Goal: Obtain resource: Download file/media

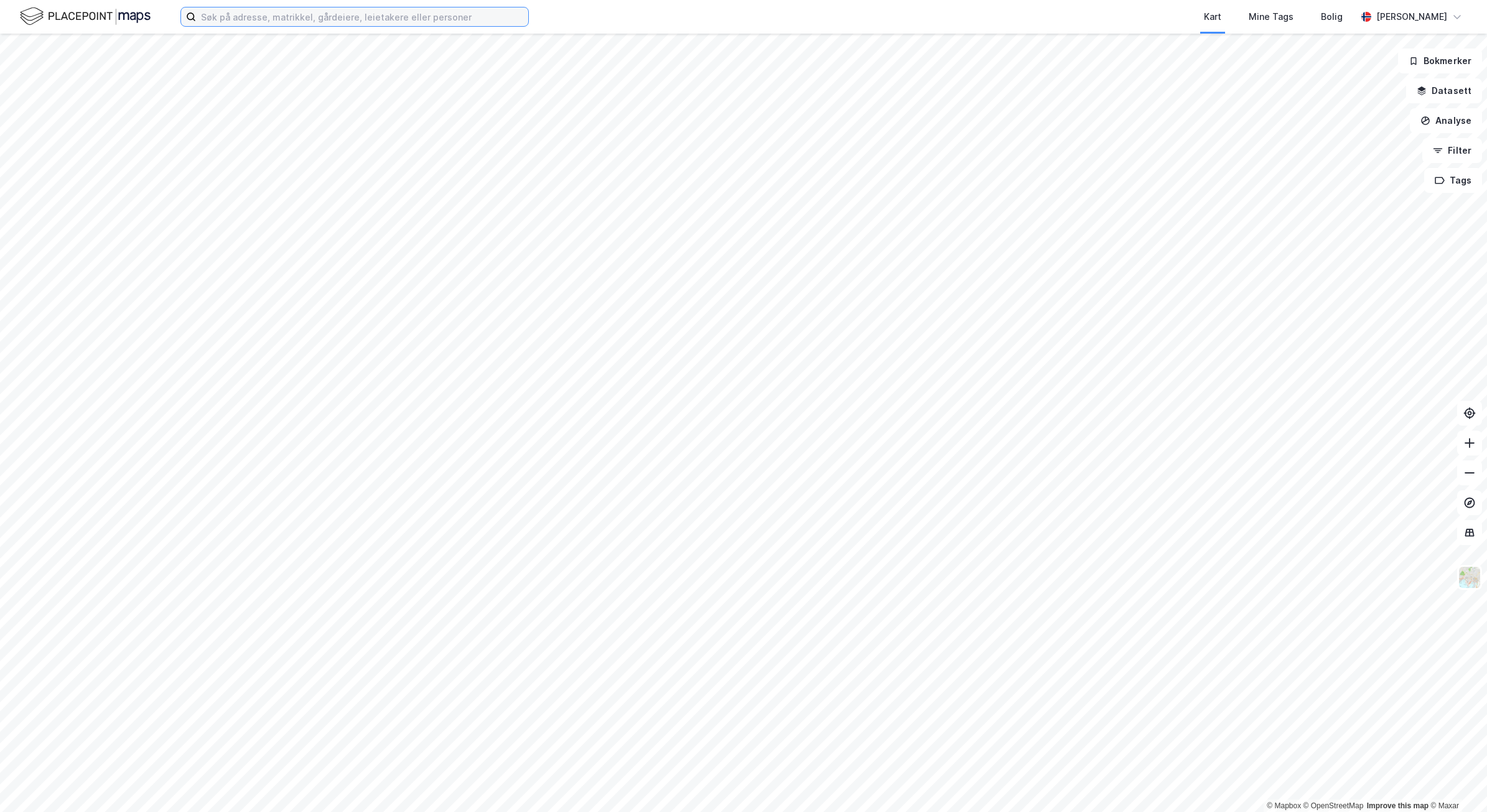
click at [419, 21] on input at bounding box center [362, 17] width 332 height 19
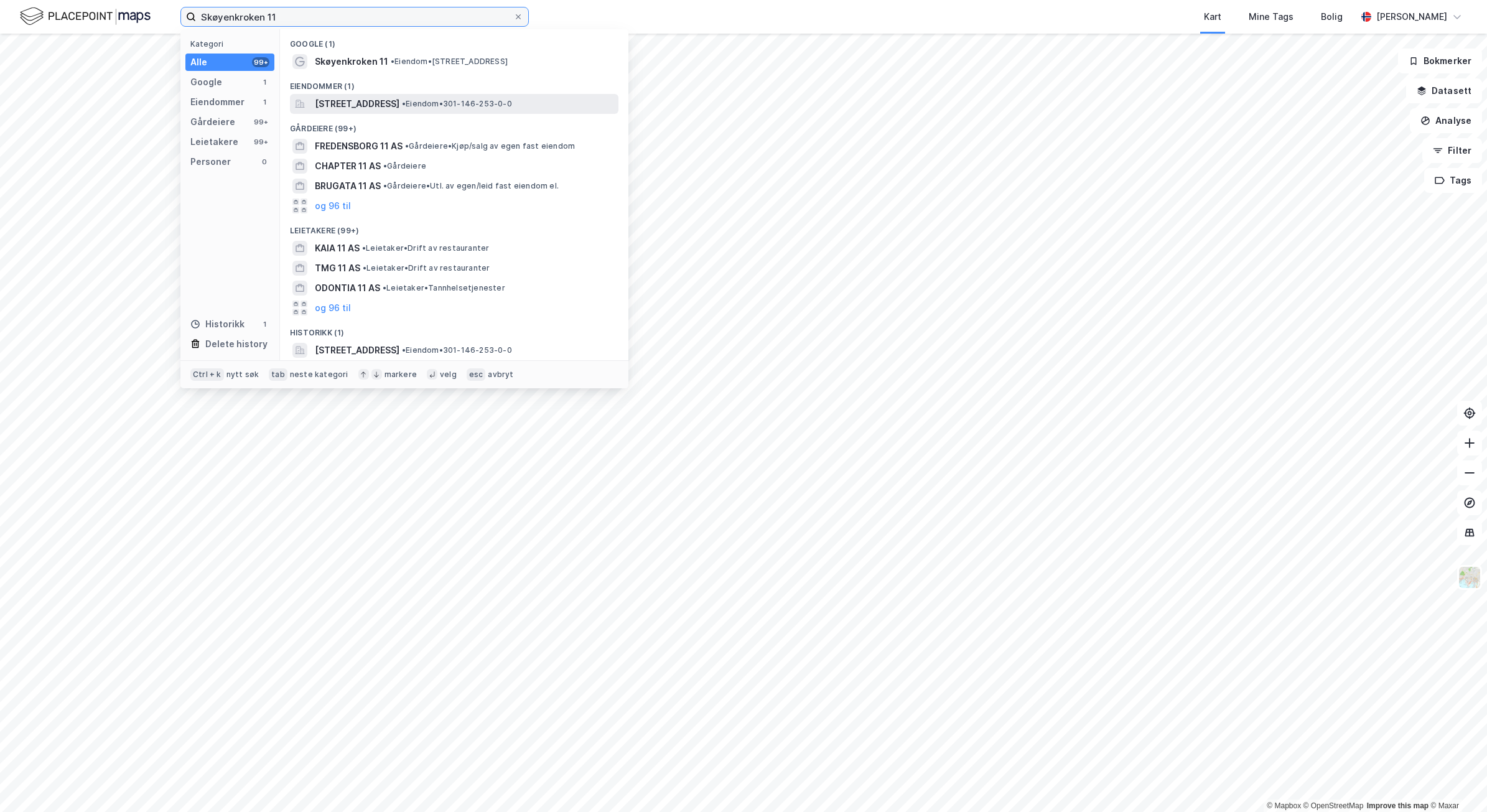
type input "Skøyenkroken 11"
click at [366, 100] on span "[STREET_ADDRESS]" at bounding box center [357, 104] width 84 height 15
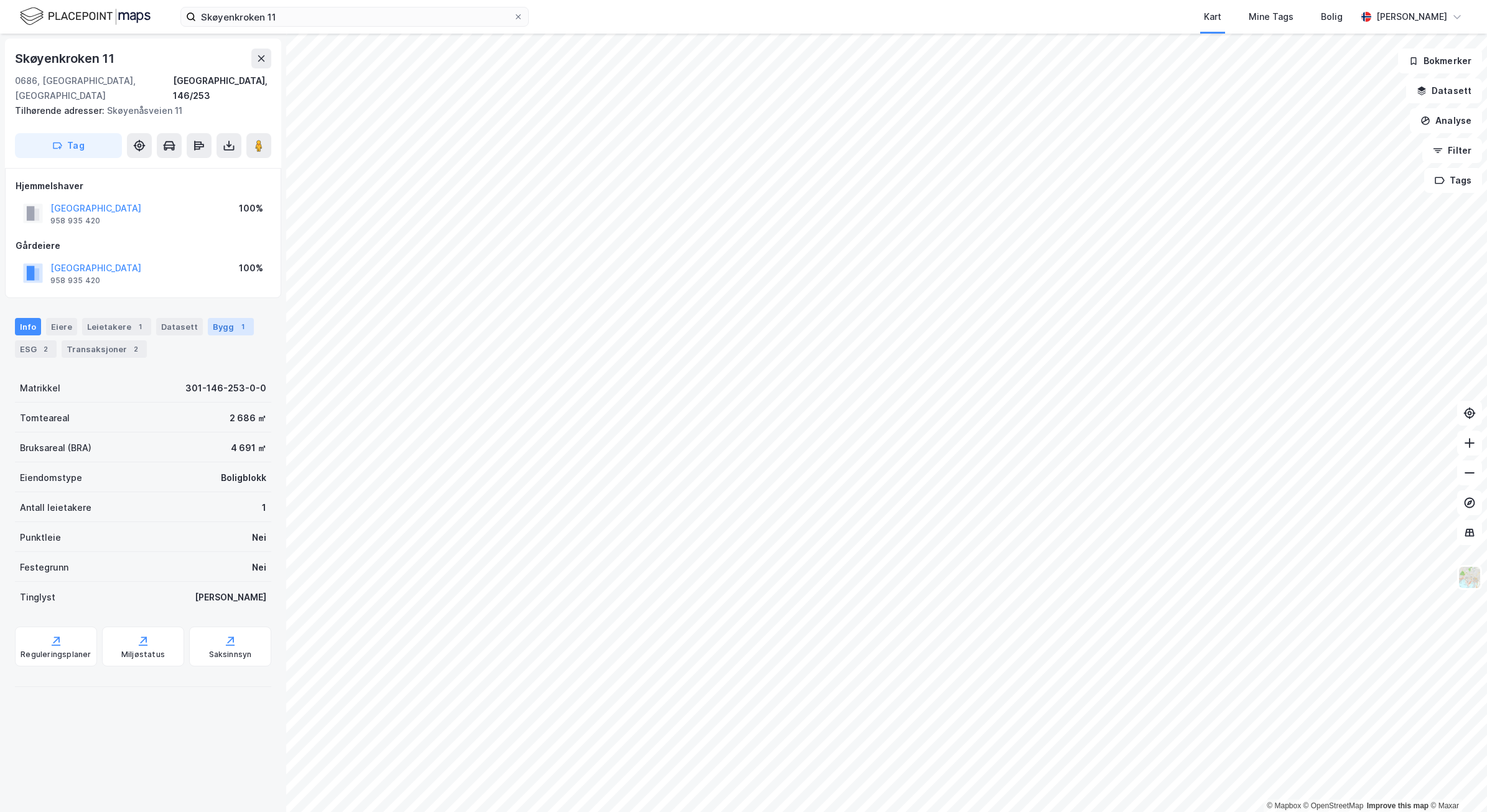
click at [208, 318] on div "Bygg 1" at bounding box center [231, 327] width 46 height 18
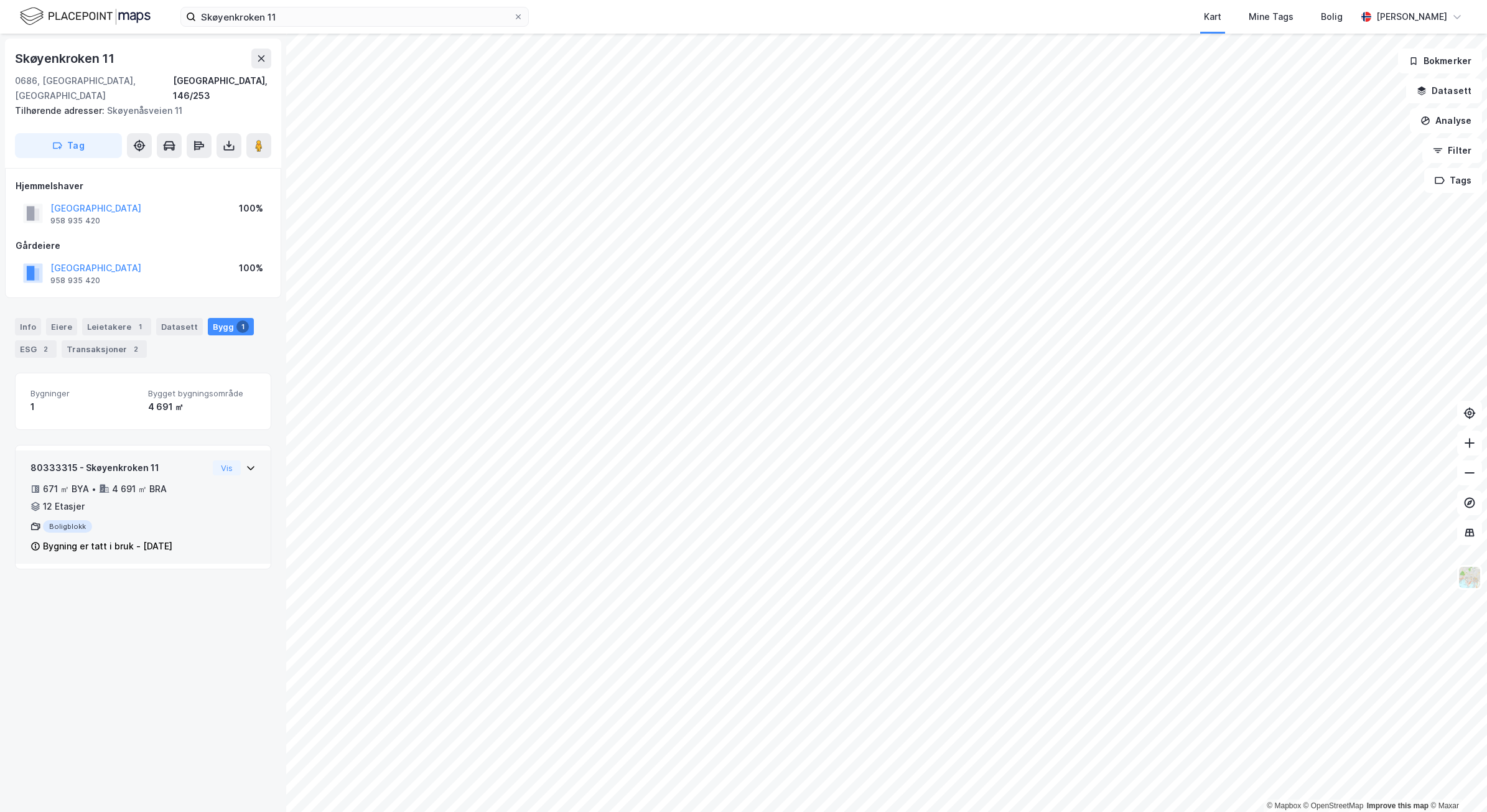
click at [246, 463] on icon at bounding box center [251, 468] width 10 height 10
click at [103, 491] on div "671 ㎡ BYA • 4 691 ㎡ BRA • 12 Etasjer" at bounding box center [118, 497] width 177 height 32
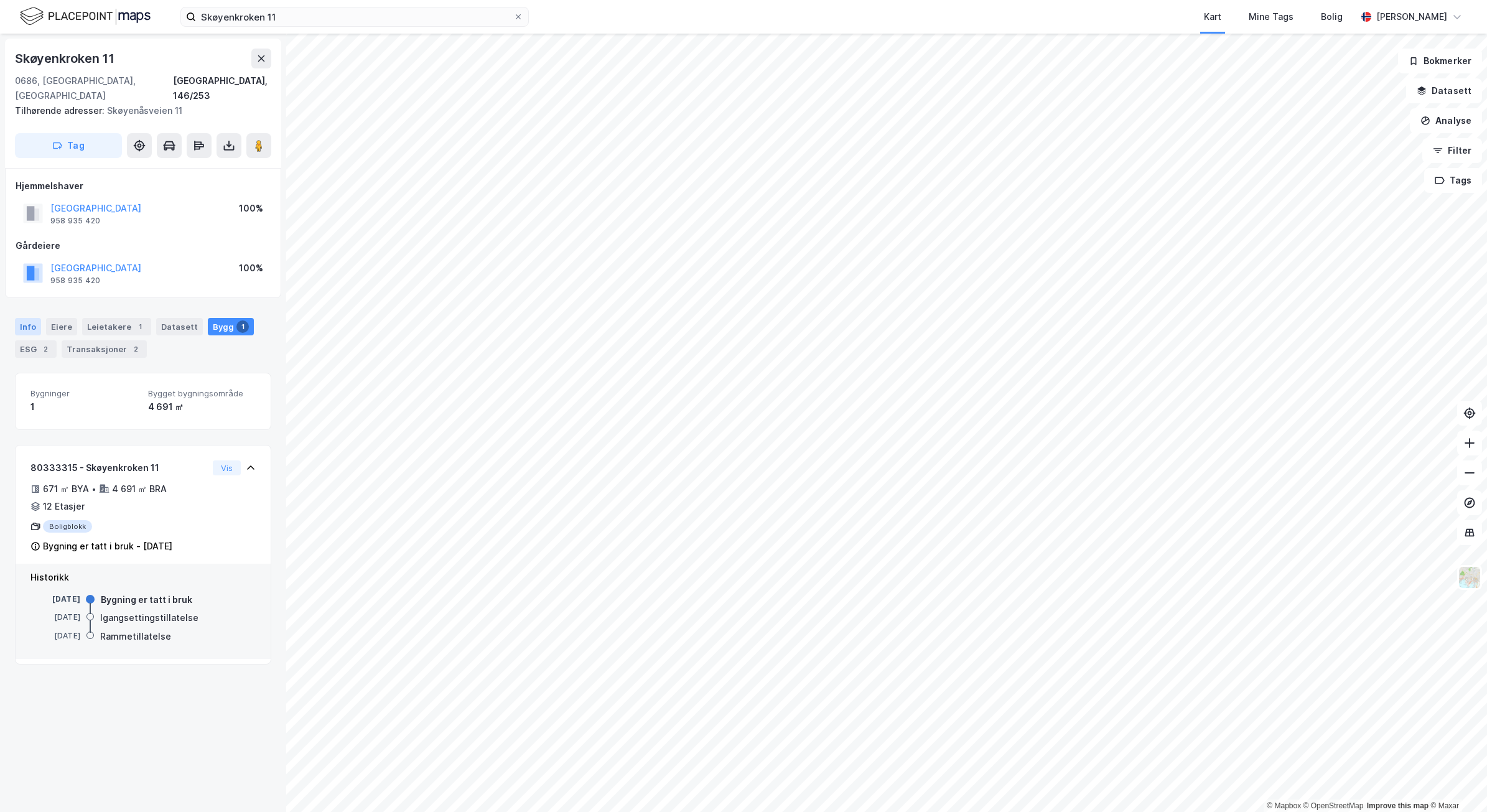
click at [26, 318] on div "Info" at bounding box center [28, 327] width 26 height 18
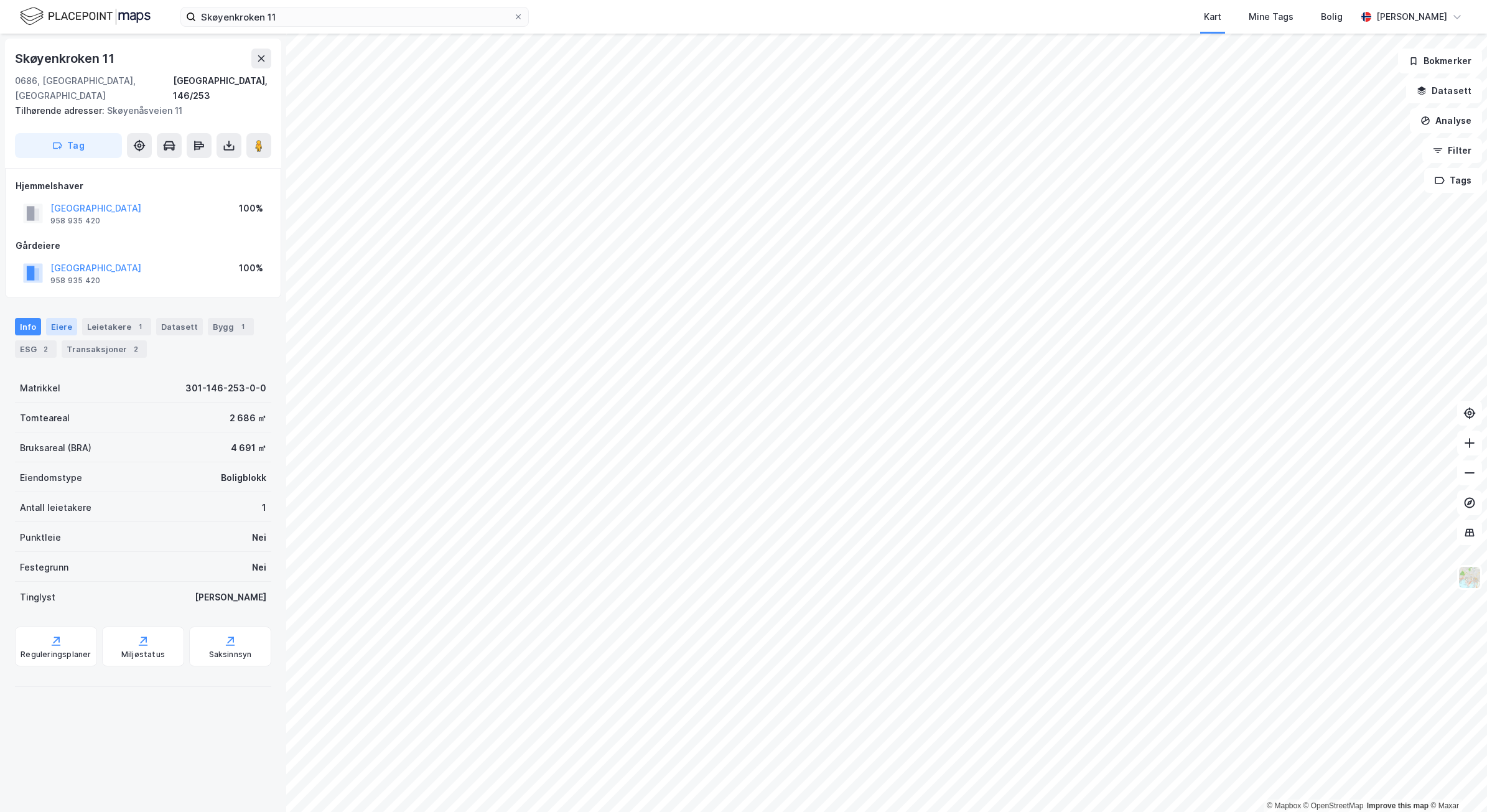
click at [49, 318] on div "Eiere" at bounding box center [61, 327] width 31 height 18
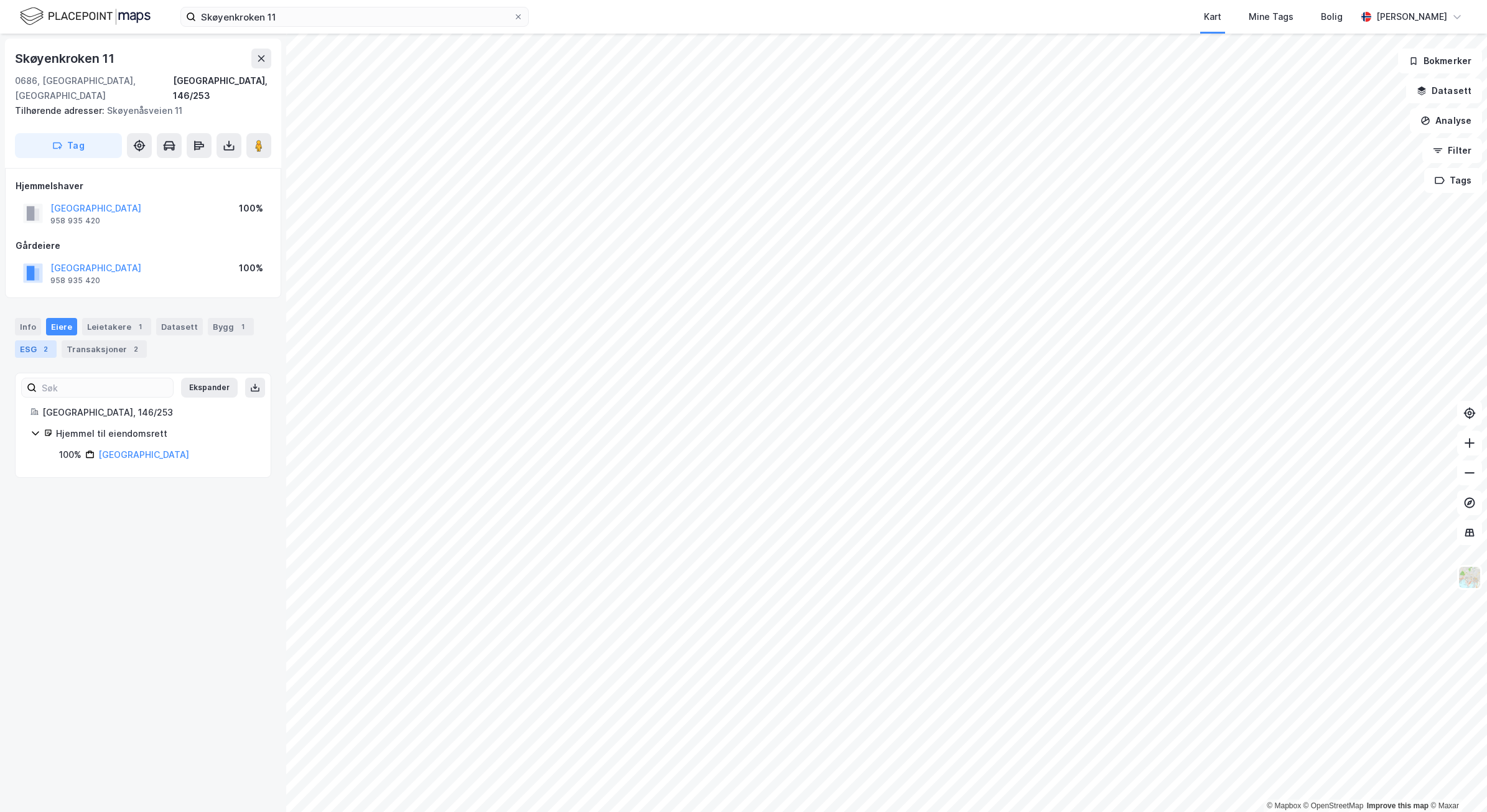
click at [32, 340] on div "ESG 2" at bounding box center [36, 349] width 42 height 18
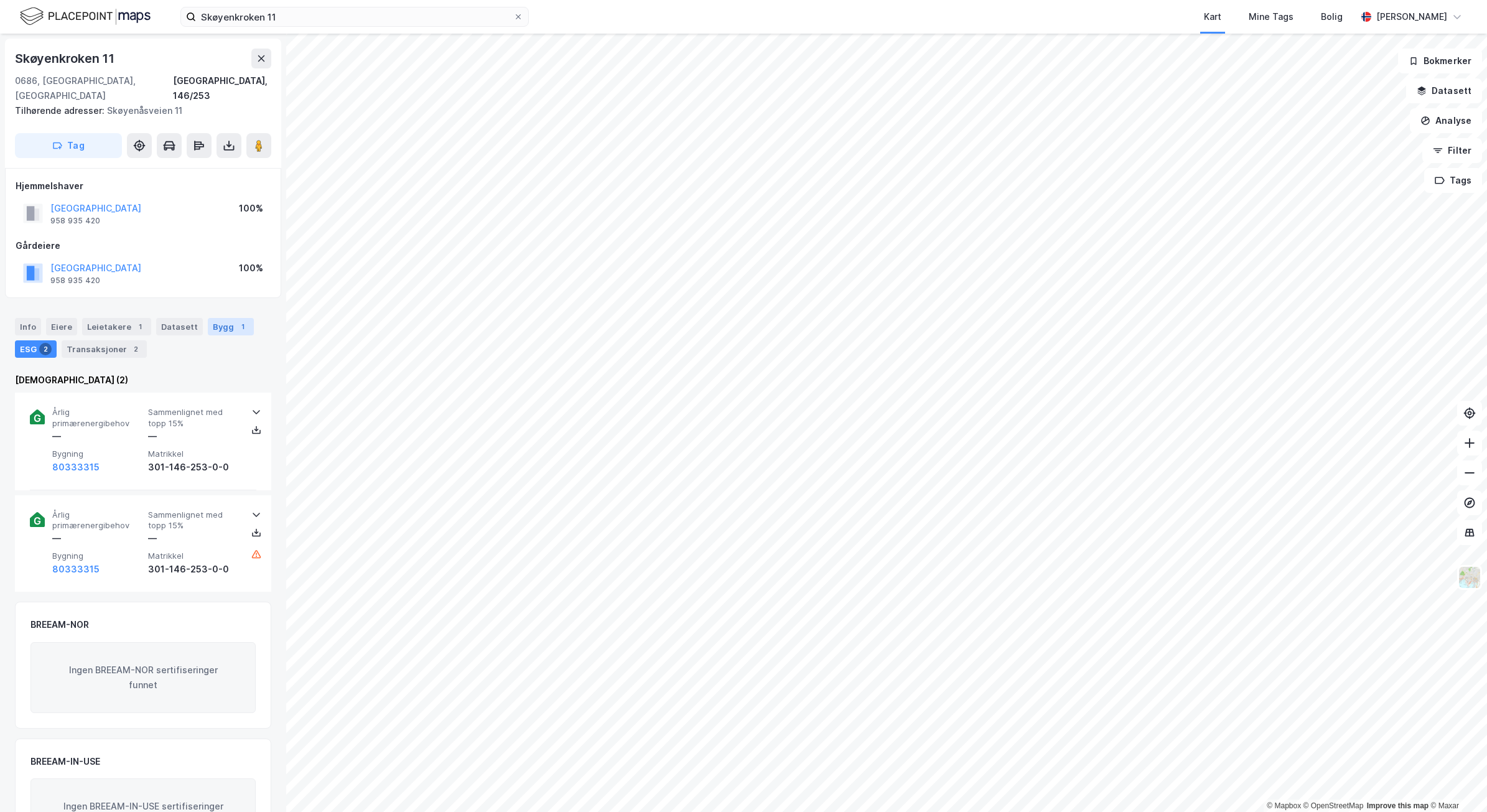
click at [210, 318] on div "Bygg 1" at bounding box center [231, 327] width 46 height 18
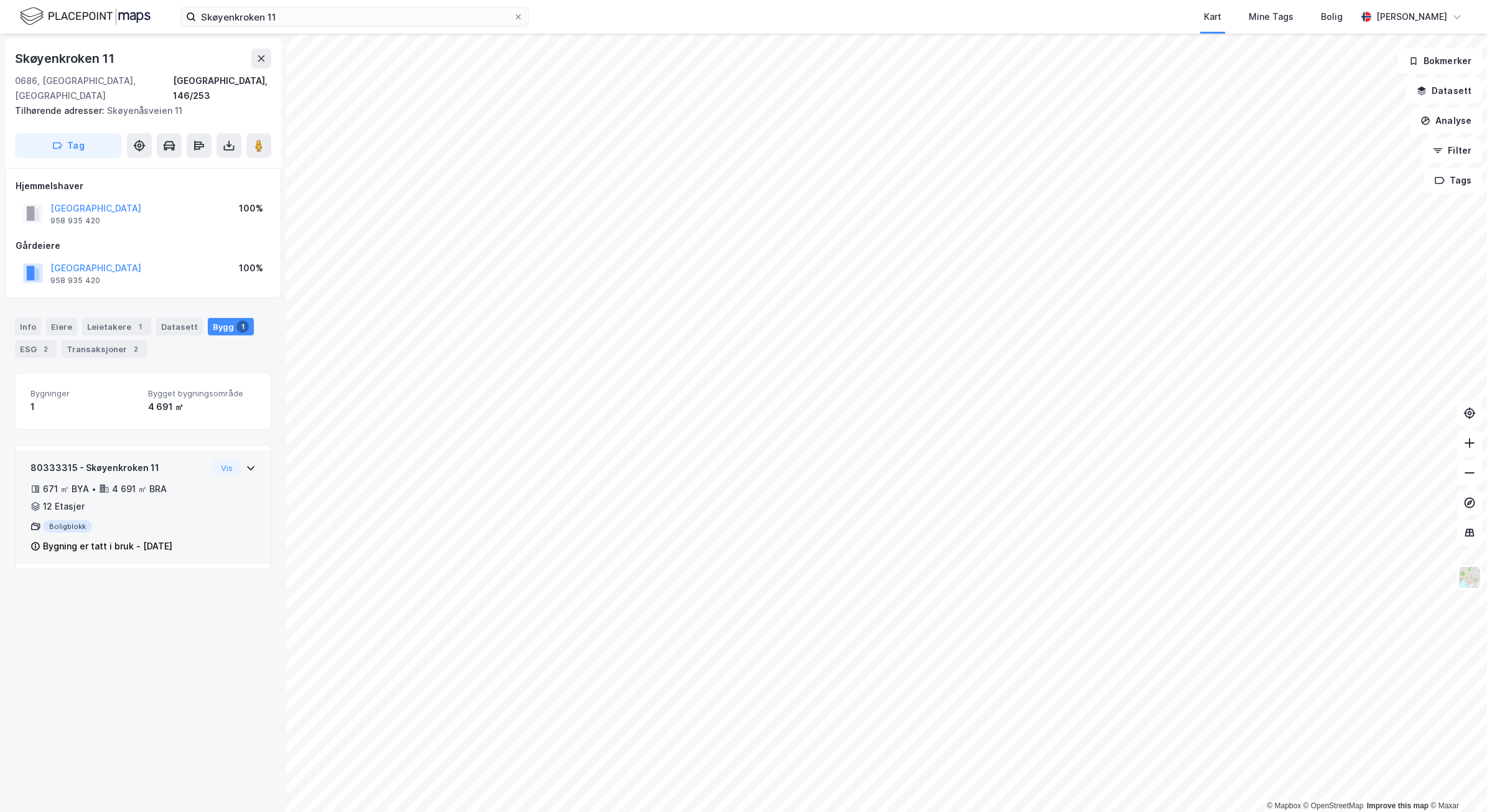
click at [192, 481] on div "671 ㎡ BYA • 4 691 ㎡ BRA • 12 Etasjer" at bounding box center [118, 497] width 177 height 32
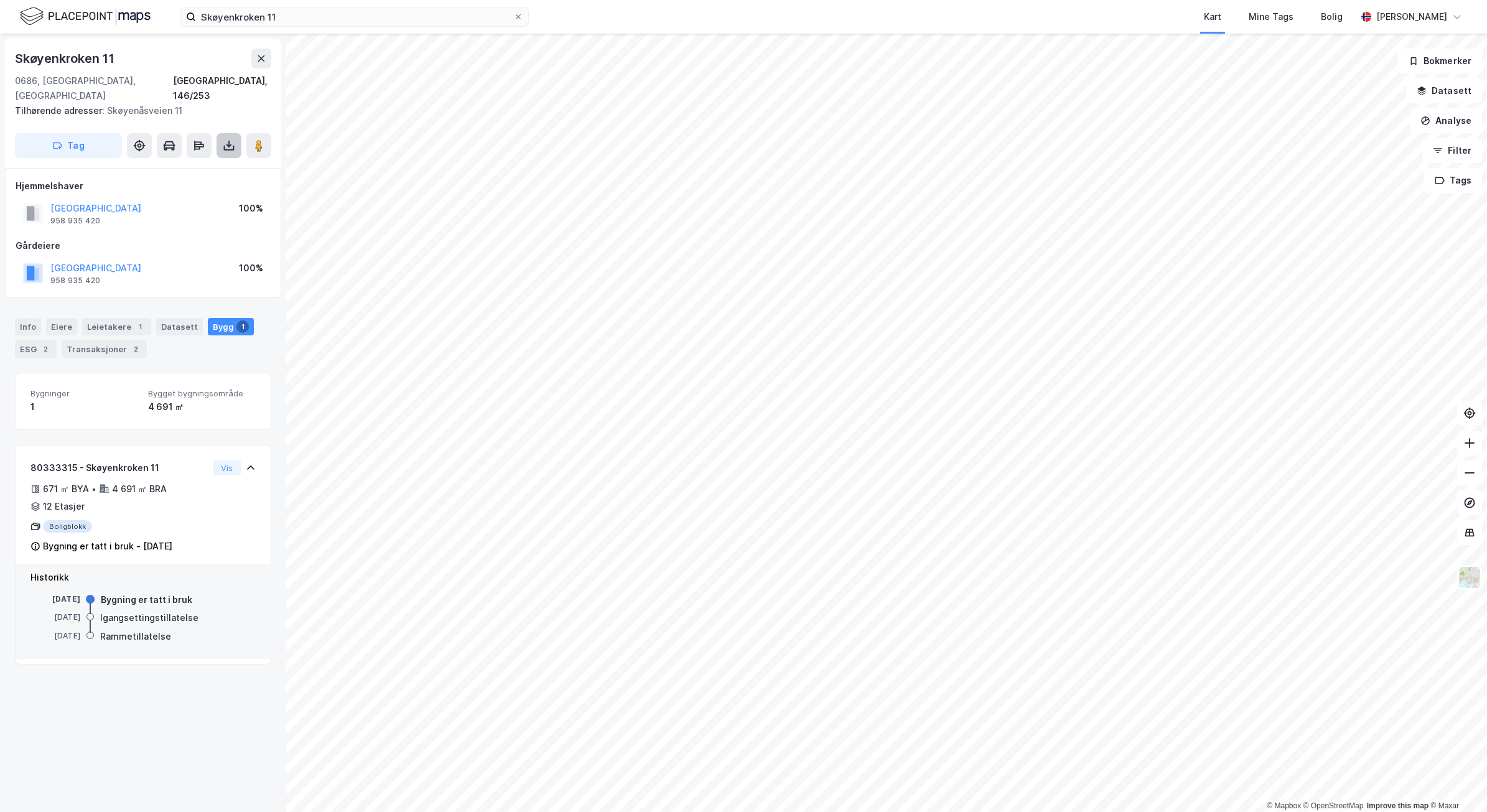
click at [231, 146] on icon at bounding box center [229, 148] width 11 height 5
click at [219, 161] on div "Last ned grunnbok" at bounding box center [175, 171] width 132 height 20
click at [204, 180] on div "Last ned matrikkelrapport" at bounding box center [175, 190] width 132 height 20
